Goal: Find specific page/section: Find specific page/section

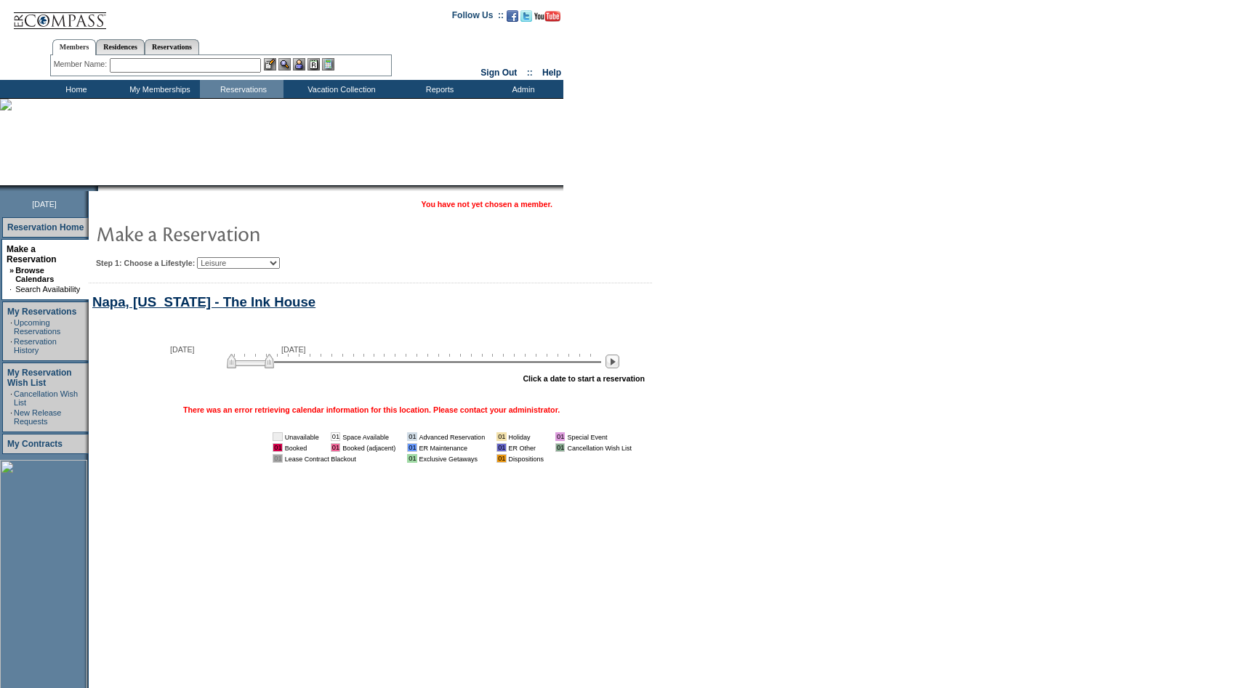
scroll to position [97, 0]
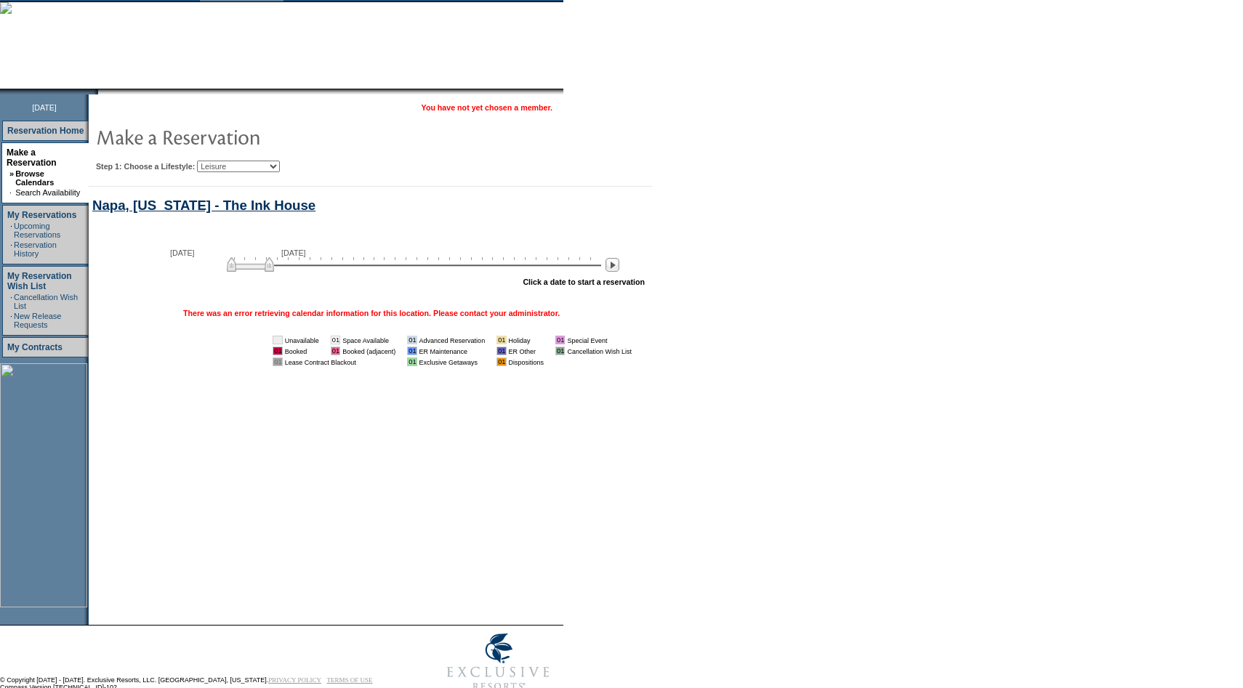
click at [280, 164] on select "Beach Leisure Metropolitan Mountain OIAL for Adventure OIAL for Couples OIAL fo…" at bounding box center [238, 167] width 83 height 12
select select "Mountain"
click at [222, 161] on select "Beach Leisure Metropolitan Mountain OIAL for Adventure OIAL for Couples OIAL fo…" at bounding box center [238, 167] width 83 height 12
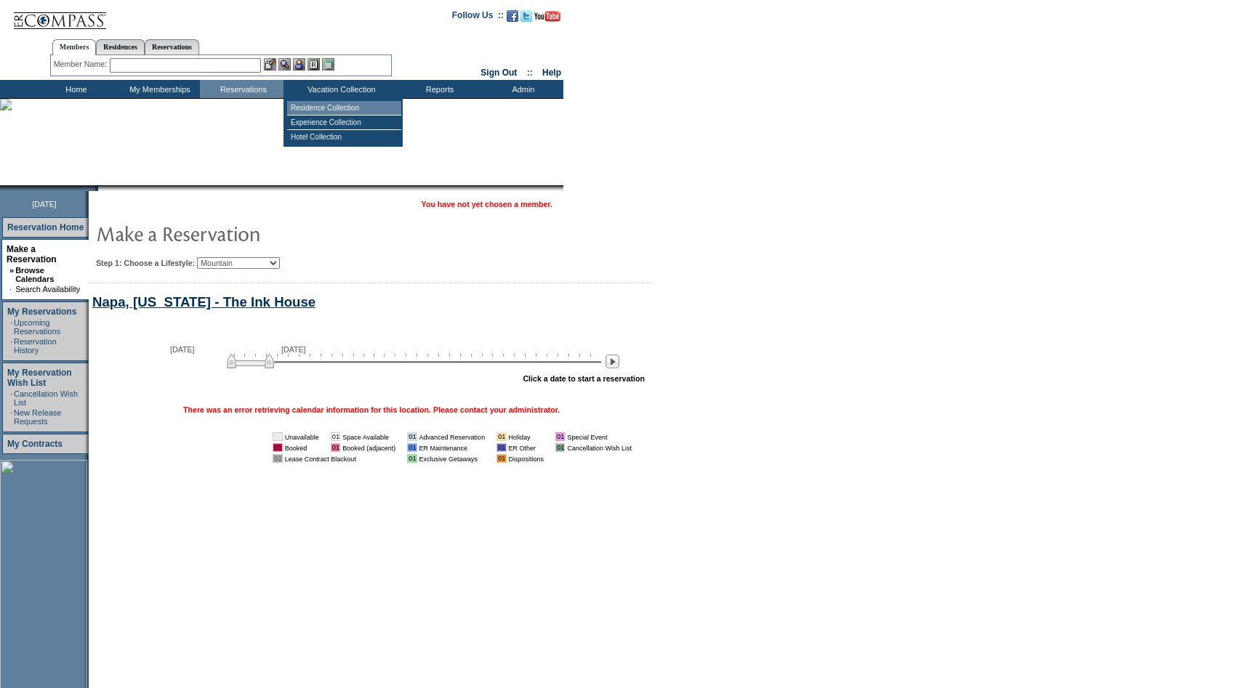
click at [323, 102] on td "Residence Collection" at bounding box center [344, 108] width 114 height 15
